Goal: Task Accomplishment & Management: Use online tool/utility

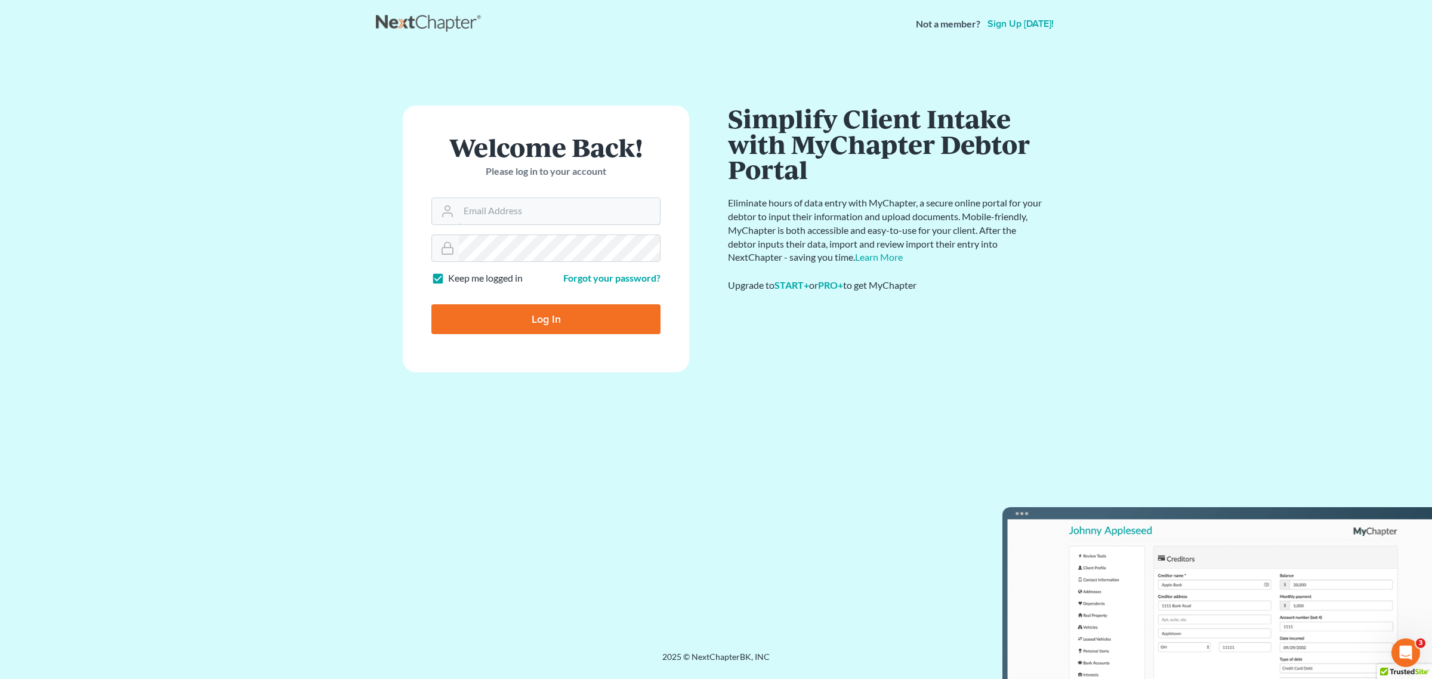
type input "DLM@dimentfirm.com"
click at [526, 319] on input "Log In" at bounding box center [545, 319] width 229 height 30
type input "Thinking..."
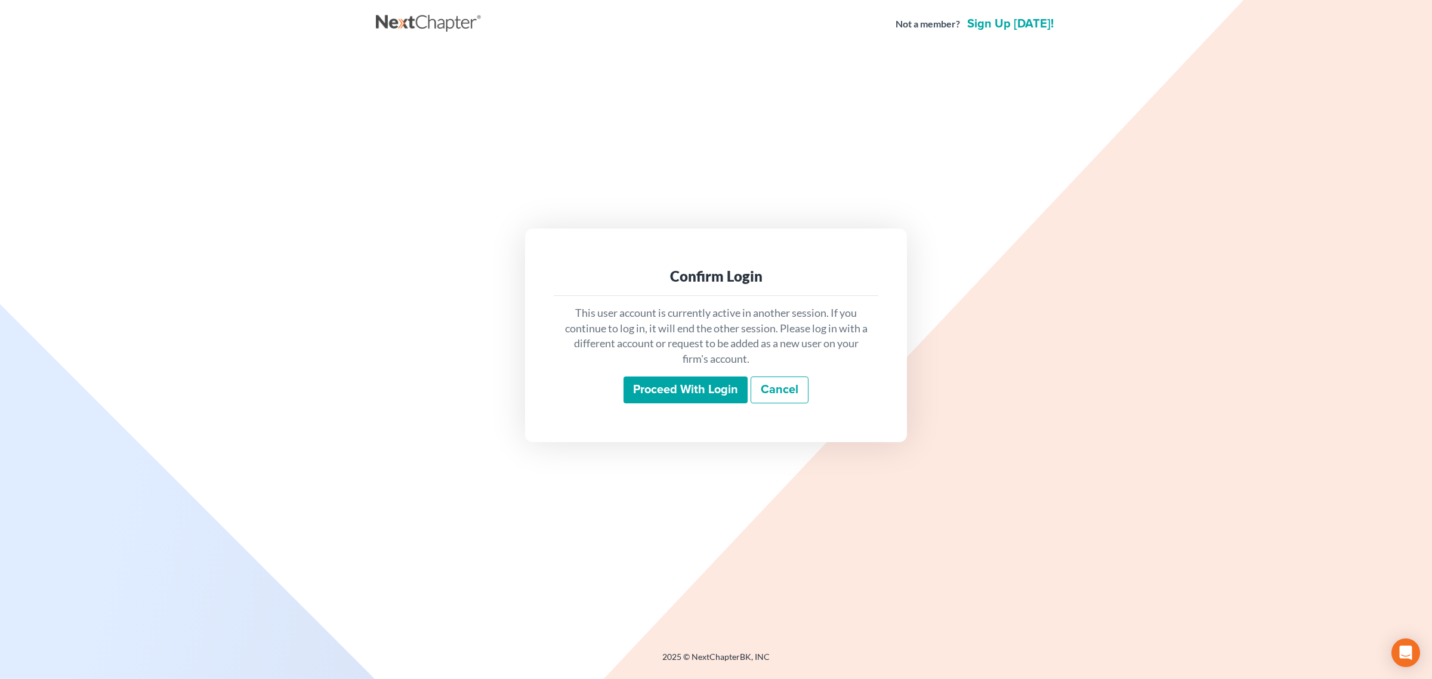
click at [674, 387] on input "Proceed with login" at bounding box center [685, 389] width 124 height 27
